Goal: Task Accomplishment & Management: Complete application form

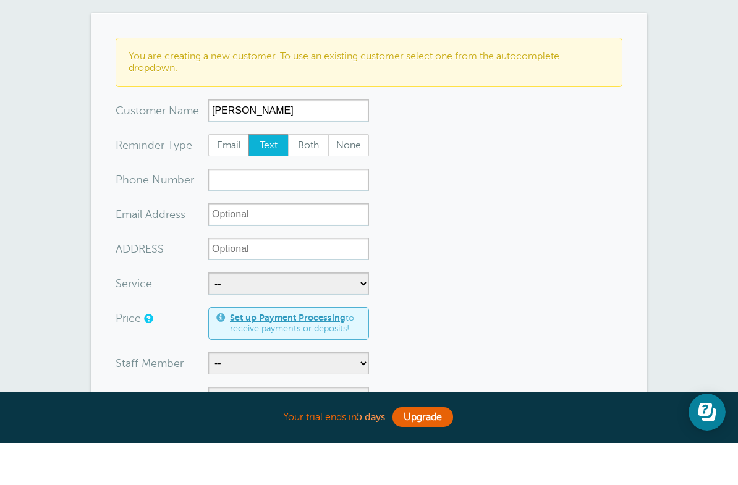
type input "[PERSON_NAME]"
click at [235, 222] on input "xxx-no-autofill" at bounding box center [288, 222] width 161 height 22
type input "7604860871"
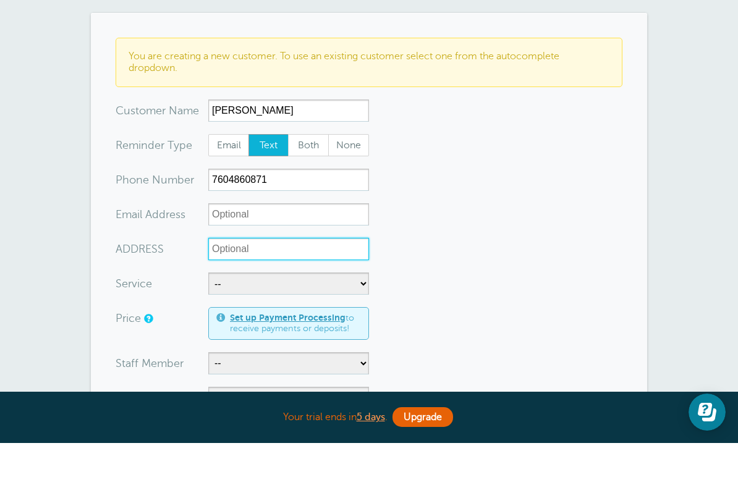
click at [242, 292] on input "ADDRESS" at bounding box center [288, 291] width 161 height 22
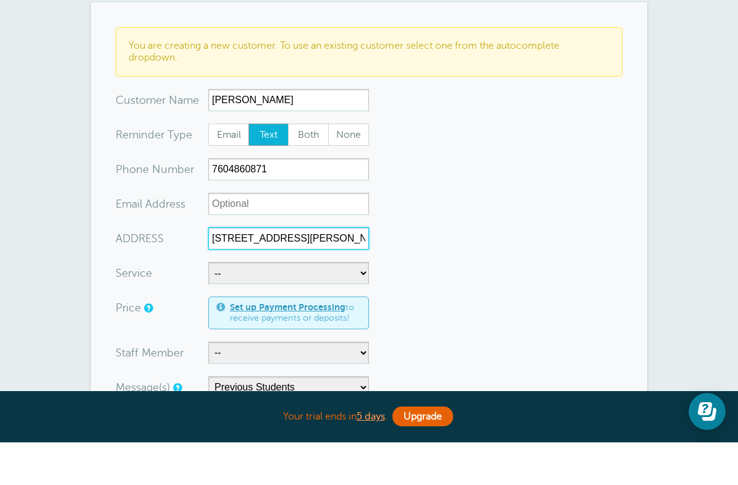
scroll to position [140, 0]
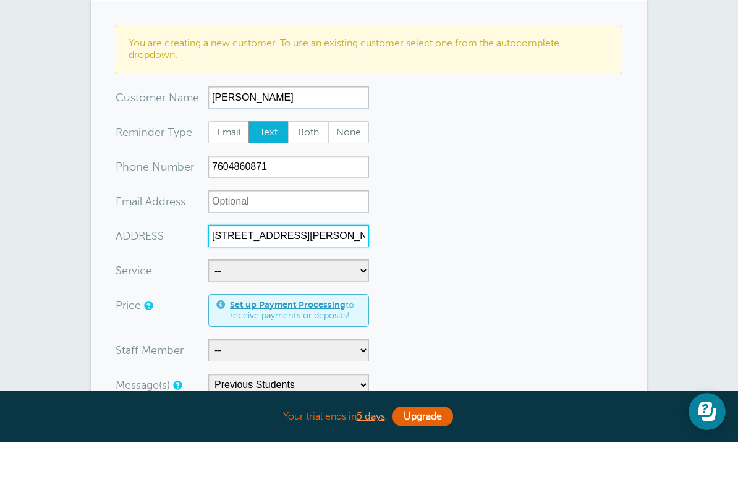
type input "[STREET_ADDRESS][PERSON_NAME]"
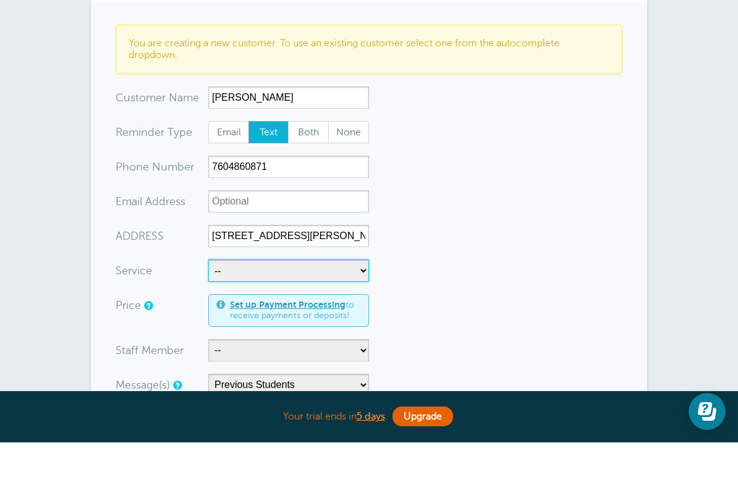
click at [342, 302] on select "-- Behind-The-Wheel Lessons DMV DRIVE PREP DMV DRIVE TEST FREEWAY LESSON" at bounding box center [288, 313] width 161 height 22
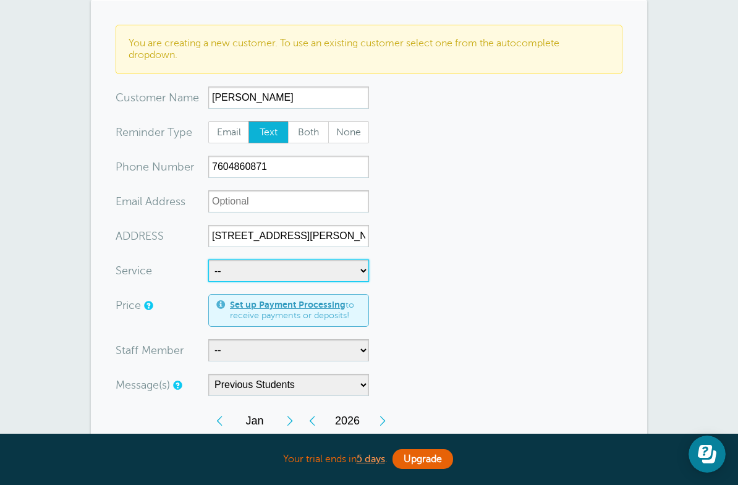
select select "27462"
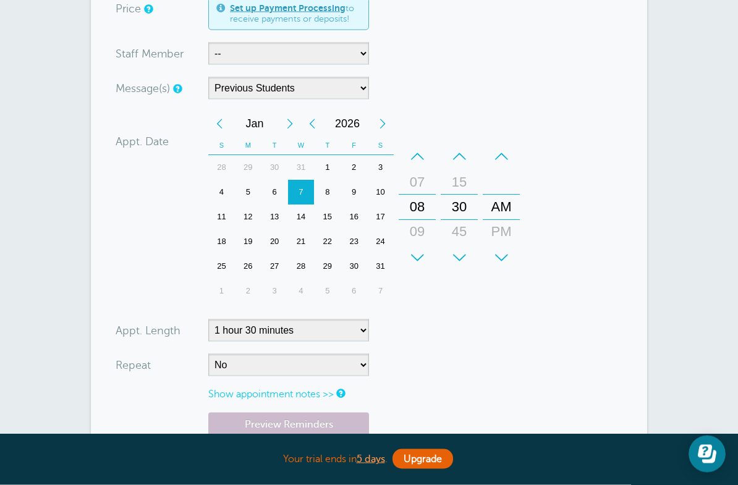
scroll to position [478, 0]
click at [334, 392] on link "Show appointment notes >>" at bounding box center [270, 394] width 125 height 11
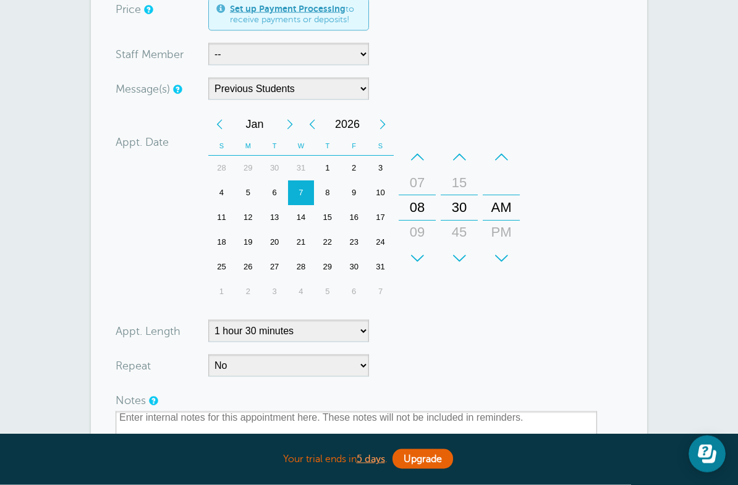
scroll to position [479, 0]
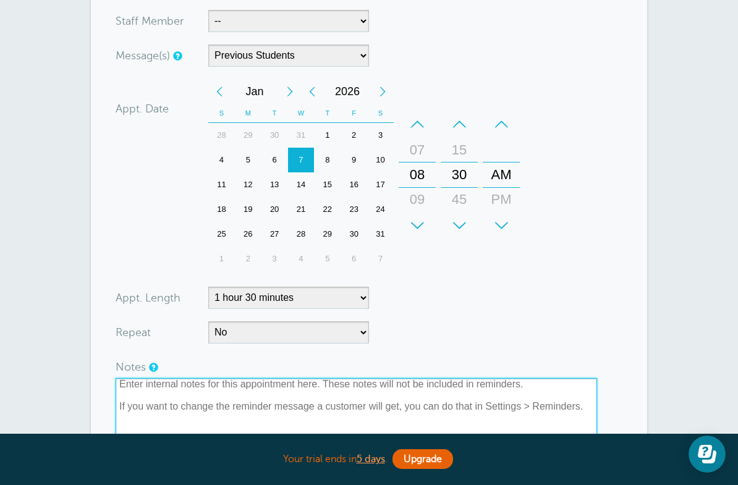
click at [192, 397] on textarea at bounding box center [356, 440] width 481 height 124
type textarea "^"
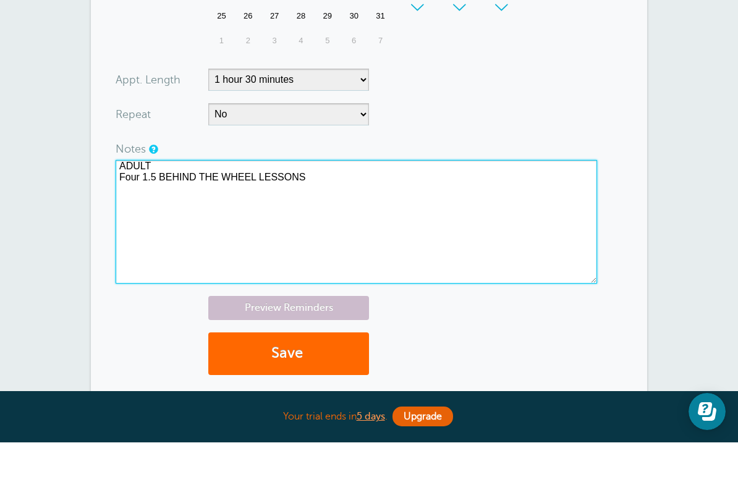
scroll to position [688, 0]
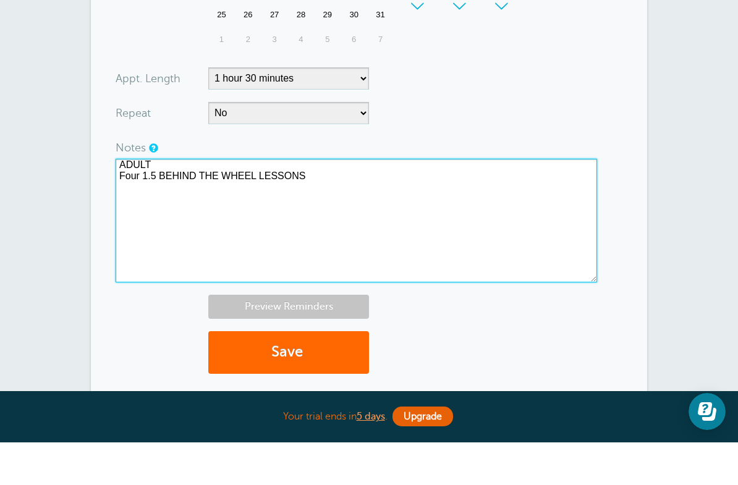
type textarea "ADULT Four 1.5 BEHIND THE WHEEL LESSONS"
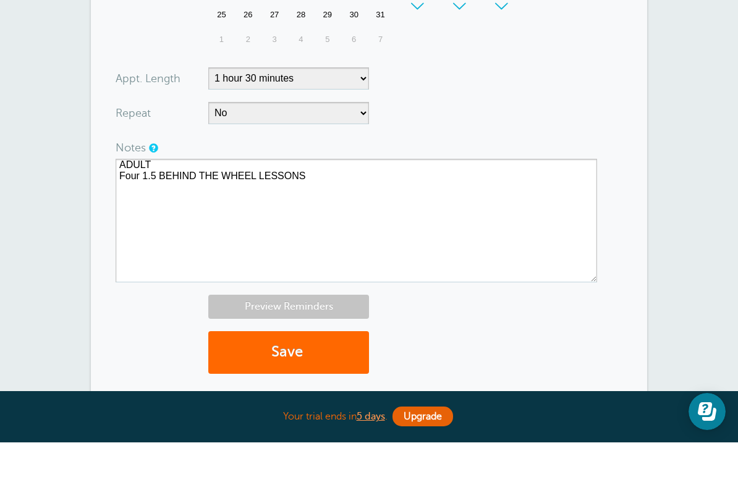
click at [326, 337] on link "Preview Reminders" at bounding box center [288, 349] width 161 height 24
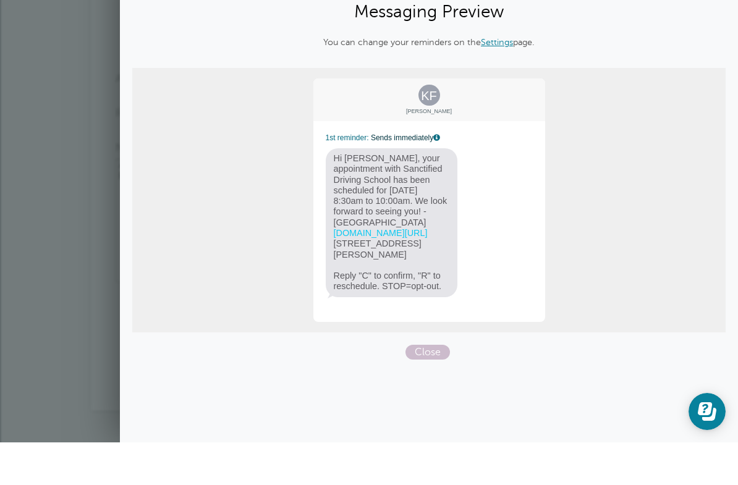
scroll to position [731, 0]
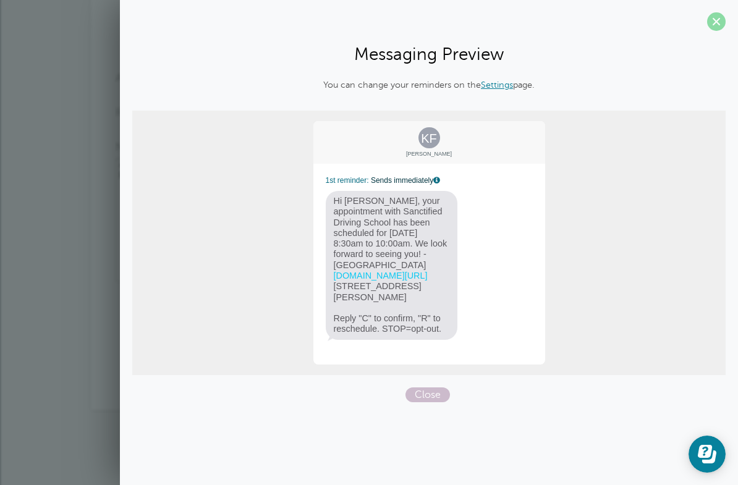
click at [720, 23] on span at bounding box center [716, 21] width 19 height 19
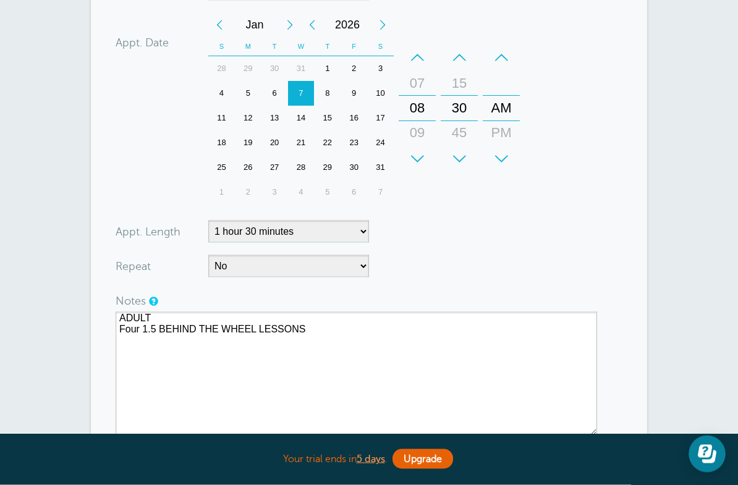
scroll to position [575, 0]
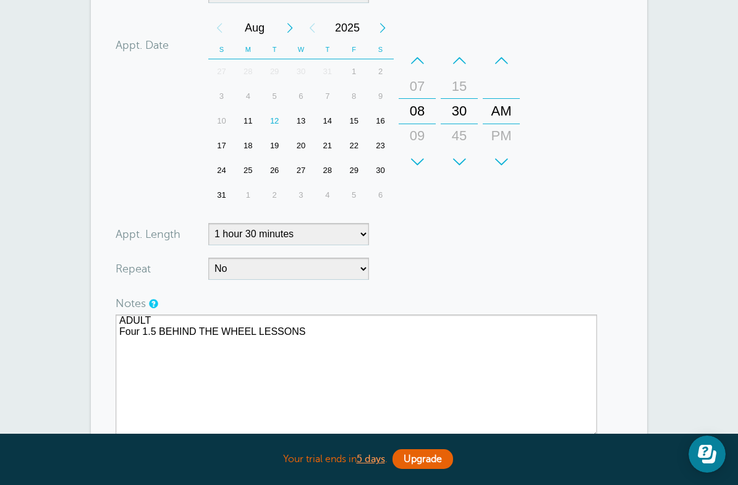
click at [300, 120] on div "13" at bounding box center [301, 121] width 27 height 25
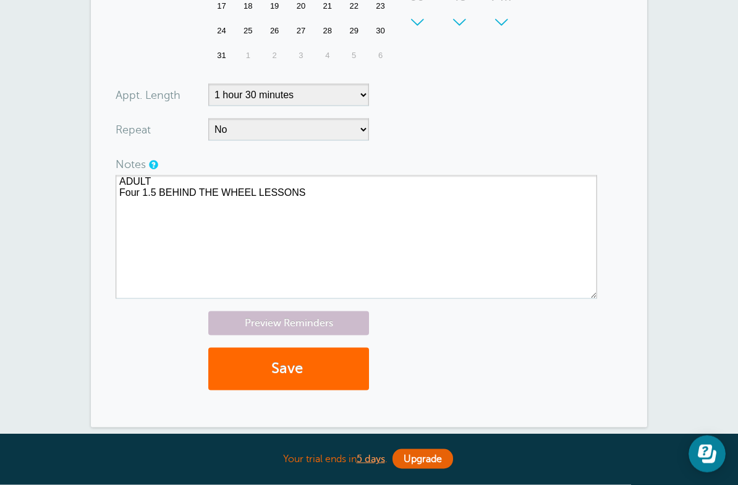
scroll to position [715, 0]
click at [317, 322] on link "Preview Reminders" at bounding box center [288, 323] width 161 height 24
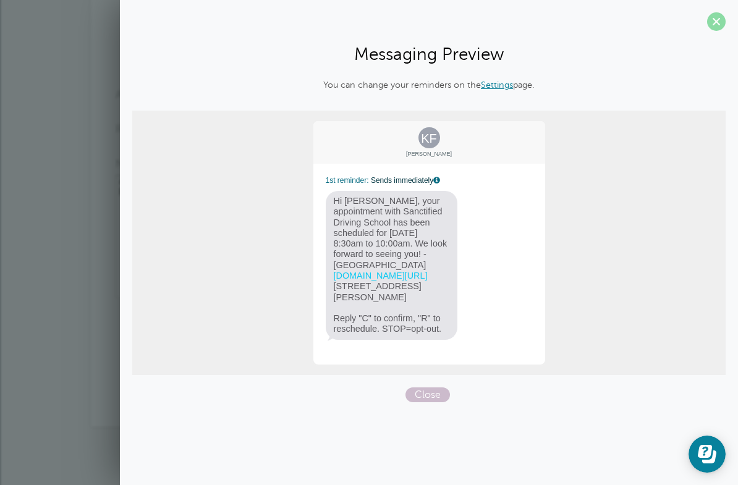
click at [721, 20] on span at bounding box center [716, 21] width 19 height 19
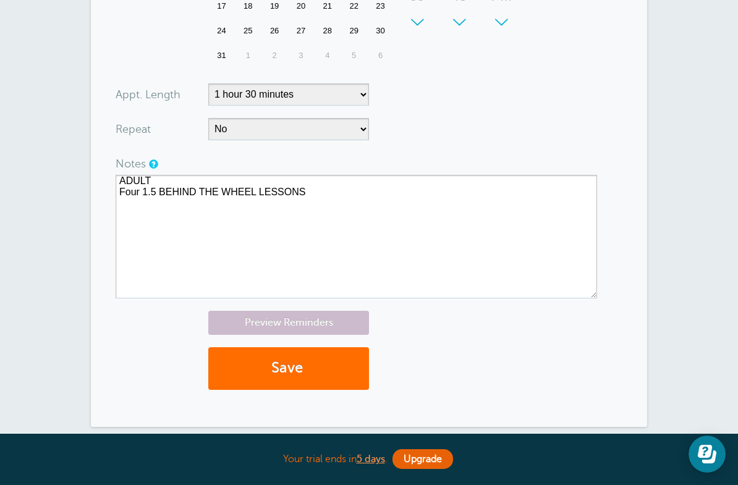
click at [320, 374] on button "Save" at bounding box center [288, 368] width 161 height 43
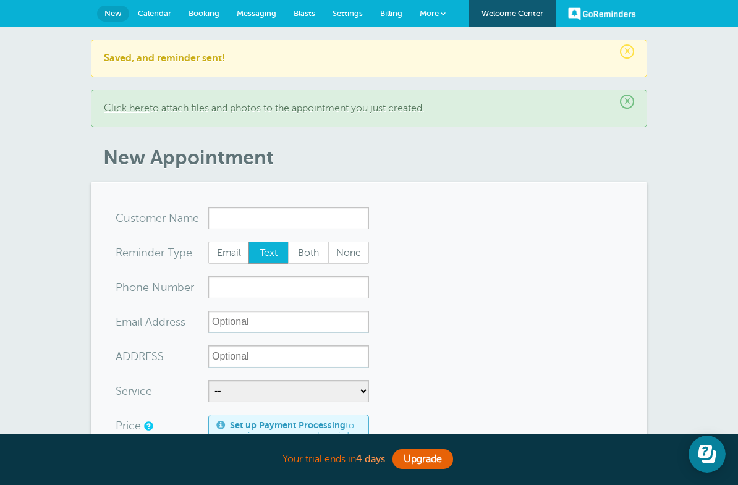
click at [620, 56] on p "Saved, and reminder sent!" at bounding box center [369, 59] width 530 height 12
click at [620, 53] on span "×" at bounding box center [627, 51] width 14 height 14
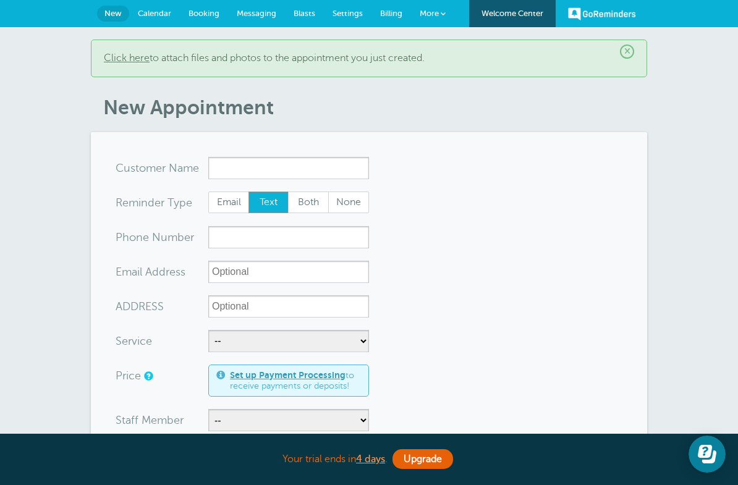
click at [129, 53] on link "Click here" at bounding box center [127, 58] width 46 height 11
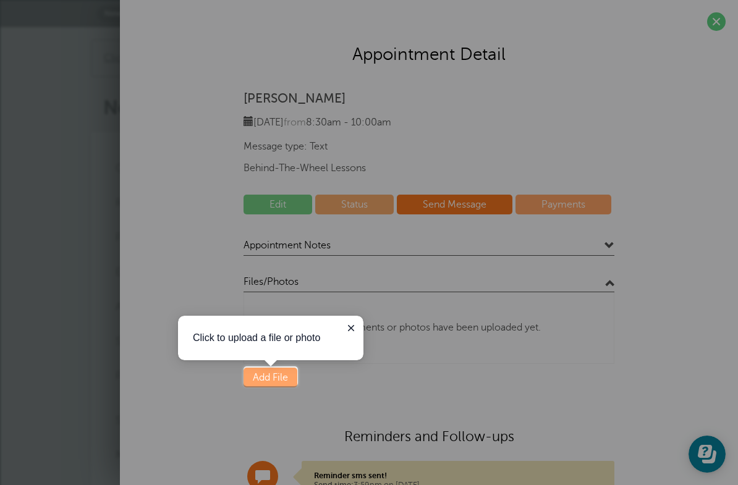
click at [715, 23] on div at bounding box center [518, 193] width 440 height 386
click at [272, 400] on div at bounding box center [490, 435] width 494 height 99
click at [724, 17] on div at bounding box center [518, 193] width 440 height 386
click at [716, 16] on div at bounding box center [518, 193] width 440 height 386
click at [353, 327] on icon "Close guide" at bounding box center [351, 328] width 10 height 10
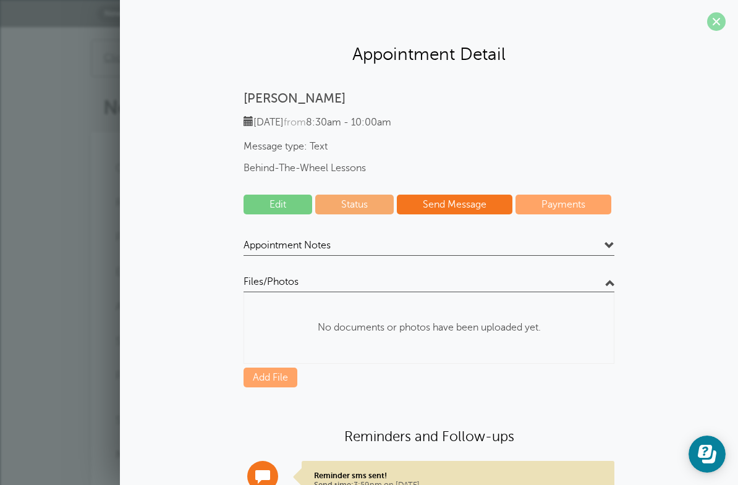
click at [718, 23] on span at bounding box center [716, 21] width 19 height 19
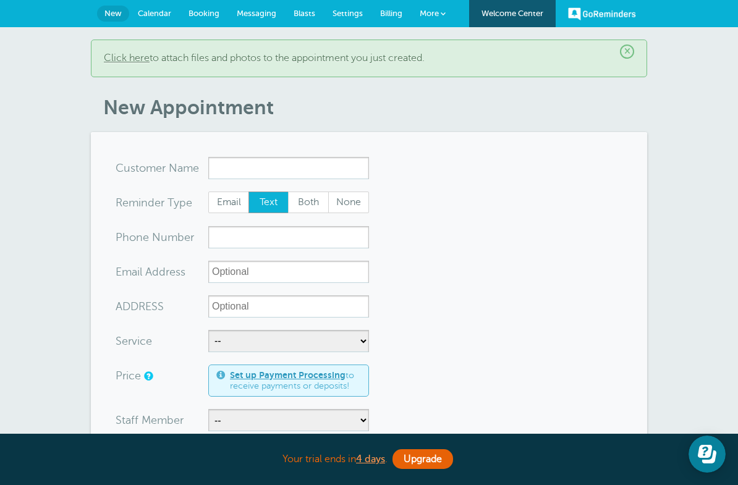
click at [353, 19] on link "Settings" at bounding box center [348, 13] width 48 height 27
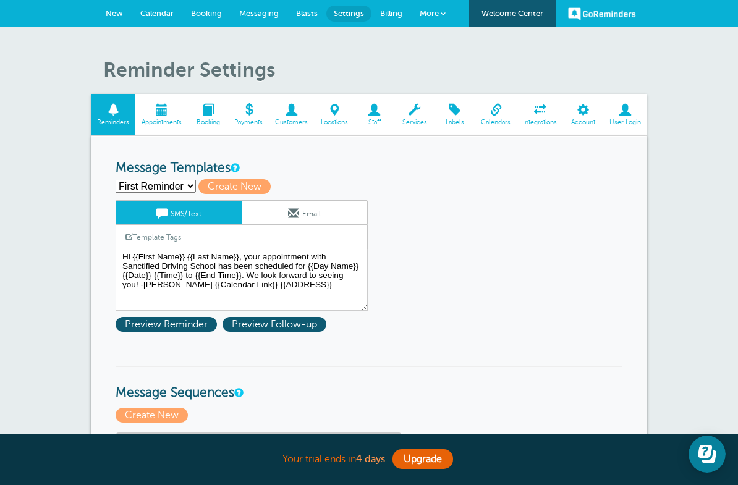
click at [492, 111] on span at bounding box center [495, 110] width 42 height 12
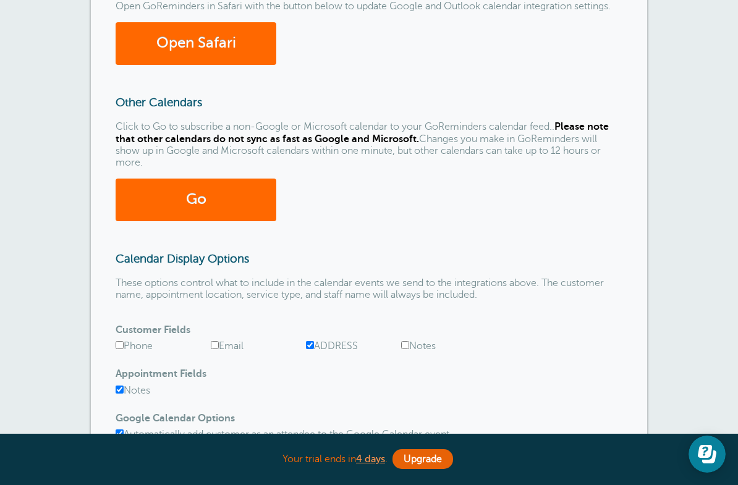
scroll to position [275, 0]
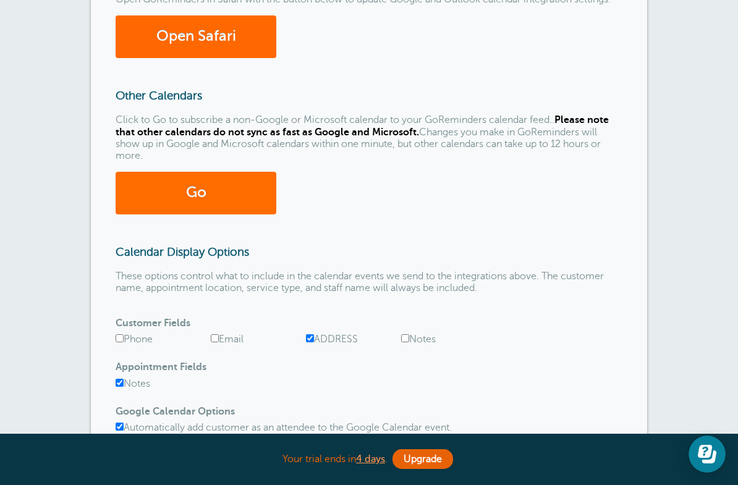
click at [237, 194] on link "Go" at bounding box center [196, 193] width 161 height 43
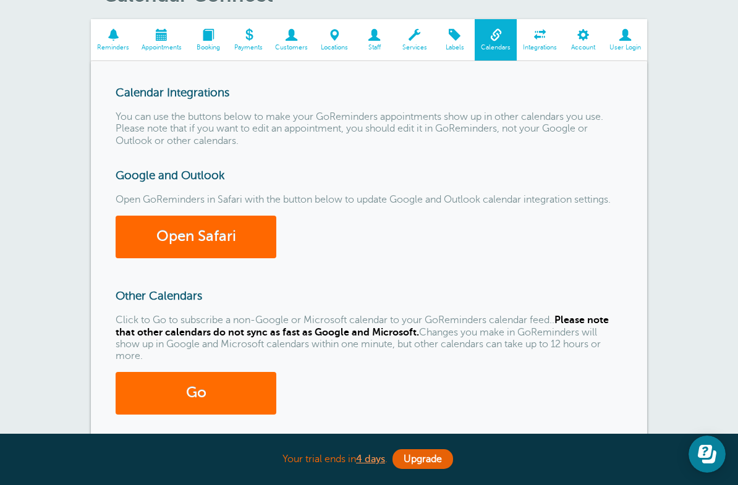
scroll to position [108, 0]
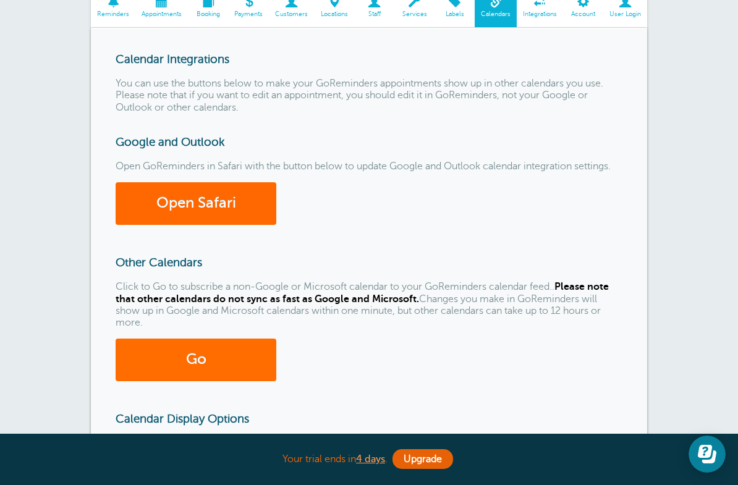
click at [256, 352] on link "Go" at bounding box center [196, 360] width 161 height 43
